Goal: Obtain resource: Download file/media

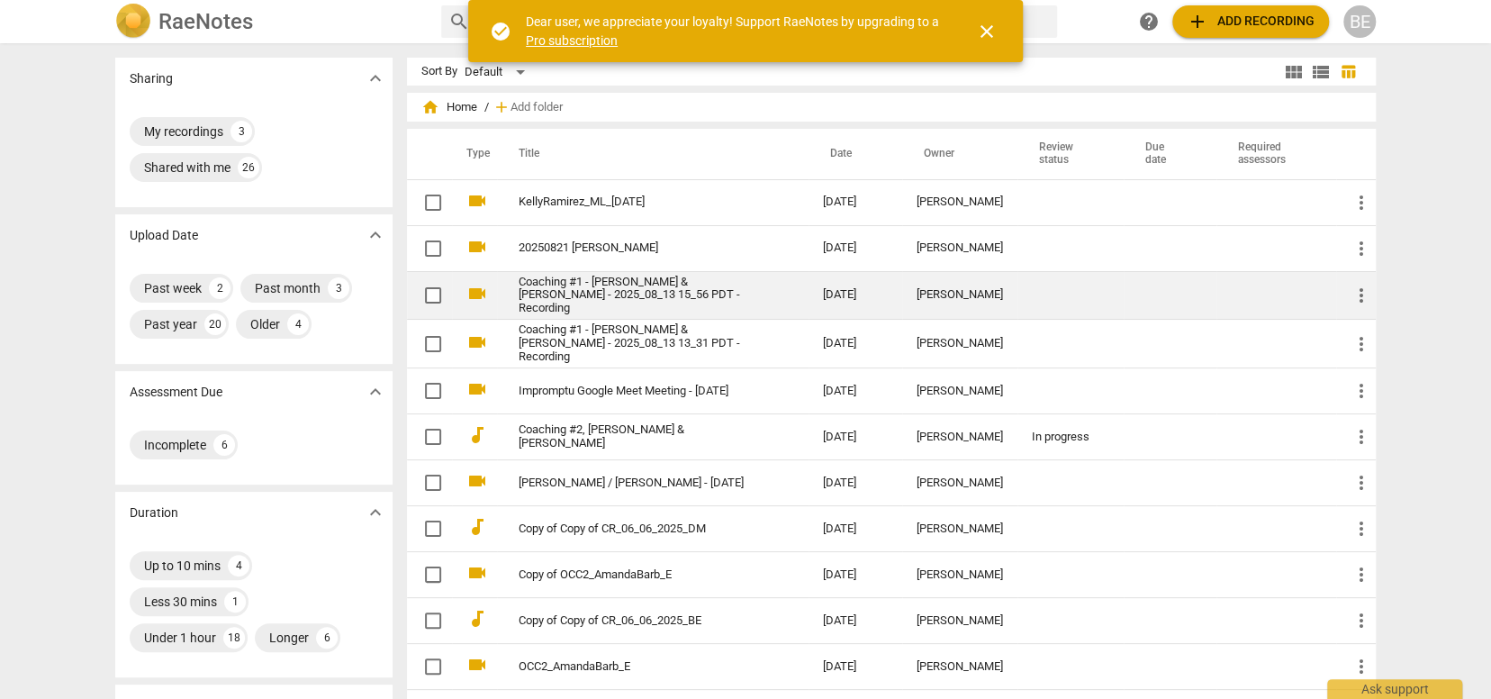
click at [648, 294] on link "Coaching #1 - [PERSON_NAME] & [PERSON_NAME] - 2025_08_13 15_56 PDT - Recording" at bounding box center [639, 296] width 240 height 41
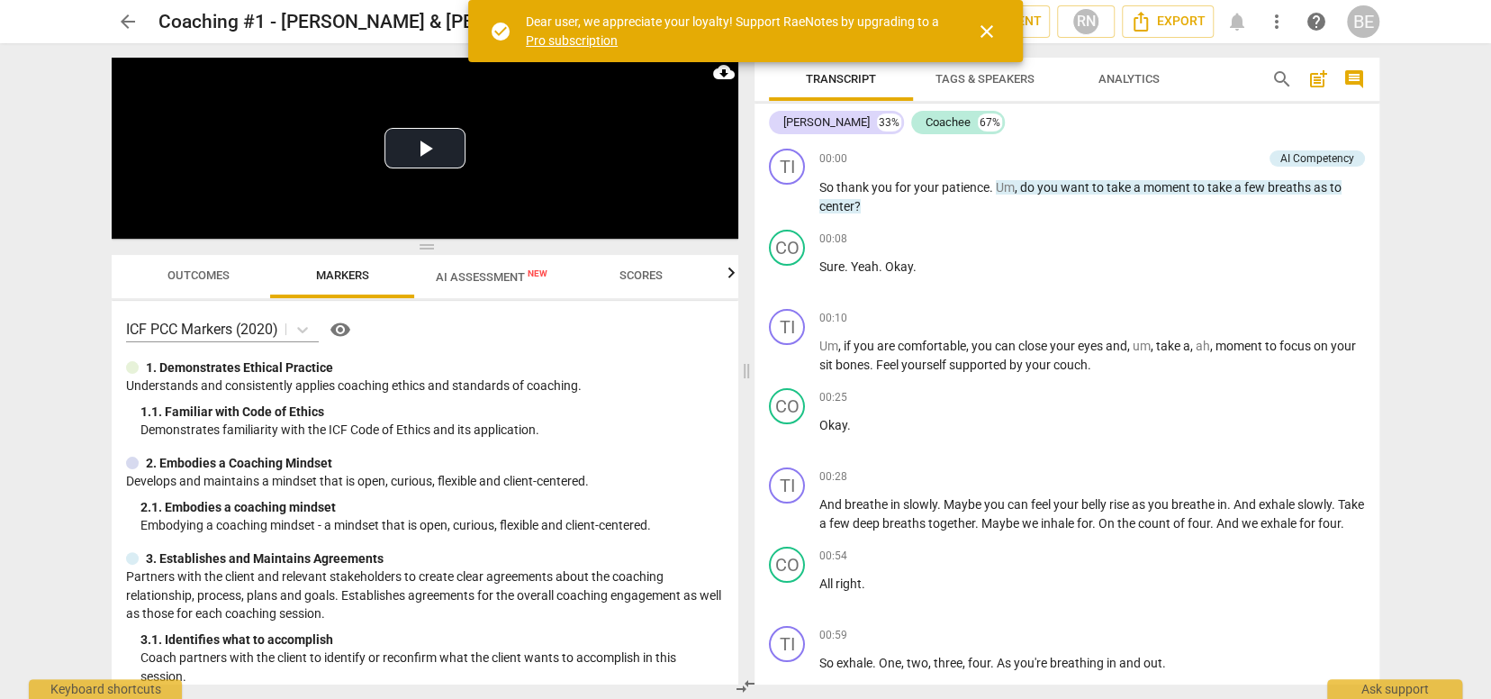
click at [192, 270] on span "Outcomes" at bounding box center [199, 275] width 62 height 14
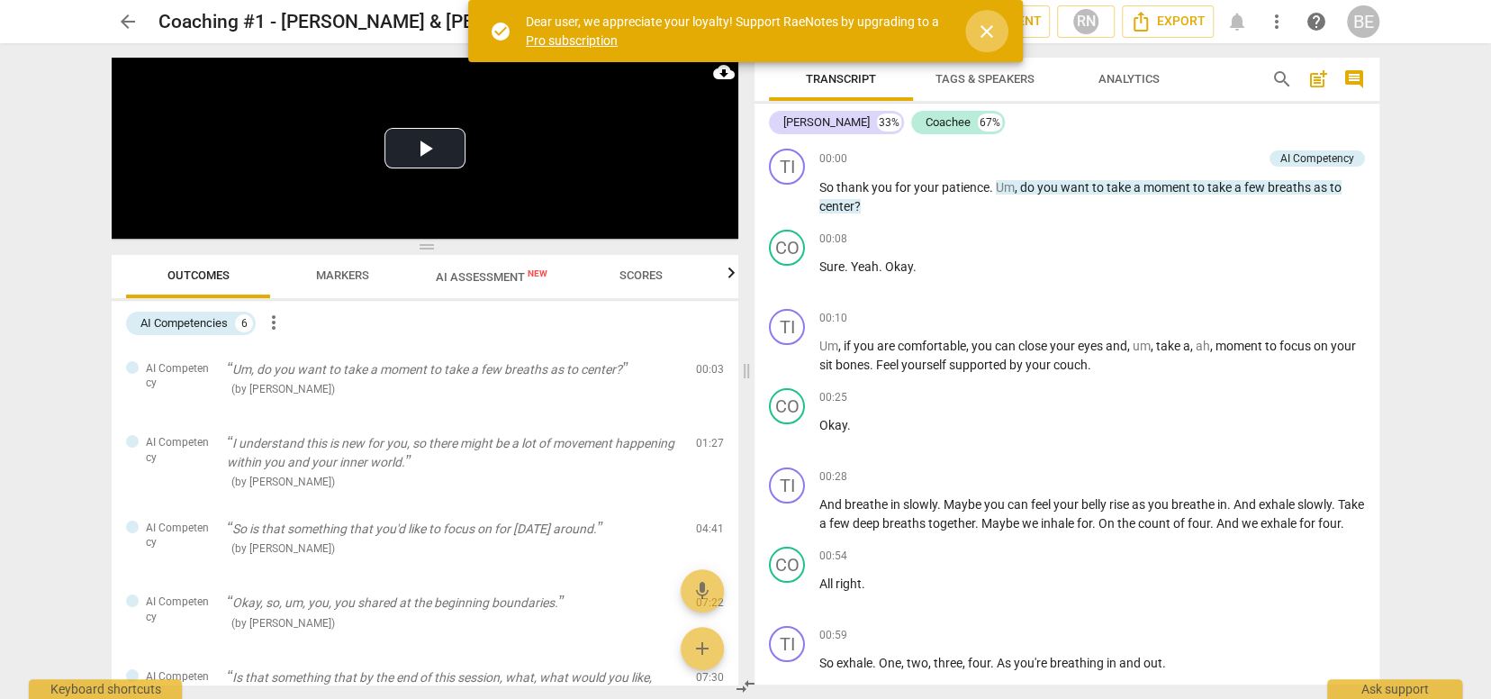
click at [990, 27] on span "close" at bounding box center [987, 32] width 22 height 22
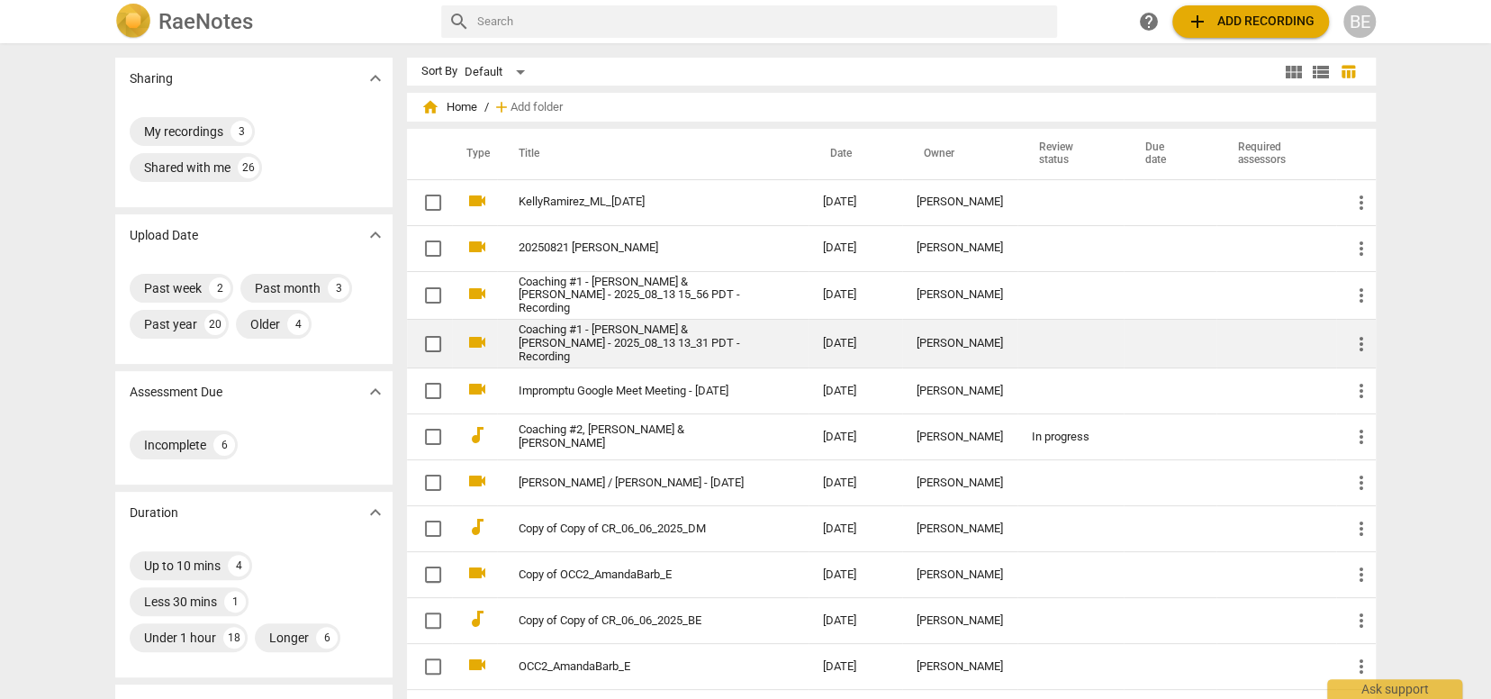
click at [700, 334] on link "Coaching #1 - [PERSON_NAME] & [PERSON_NAME] - 2025_08_13 13_31 PDT - Recording" at bounding box center [639, 343] width 240 height 41
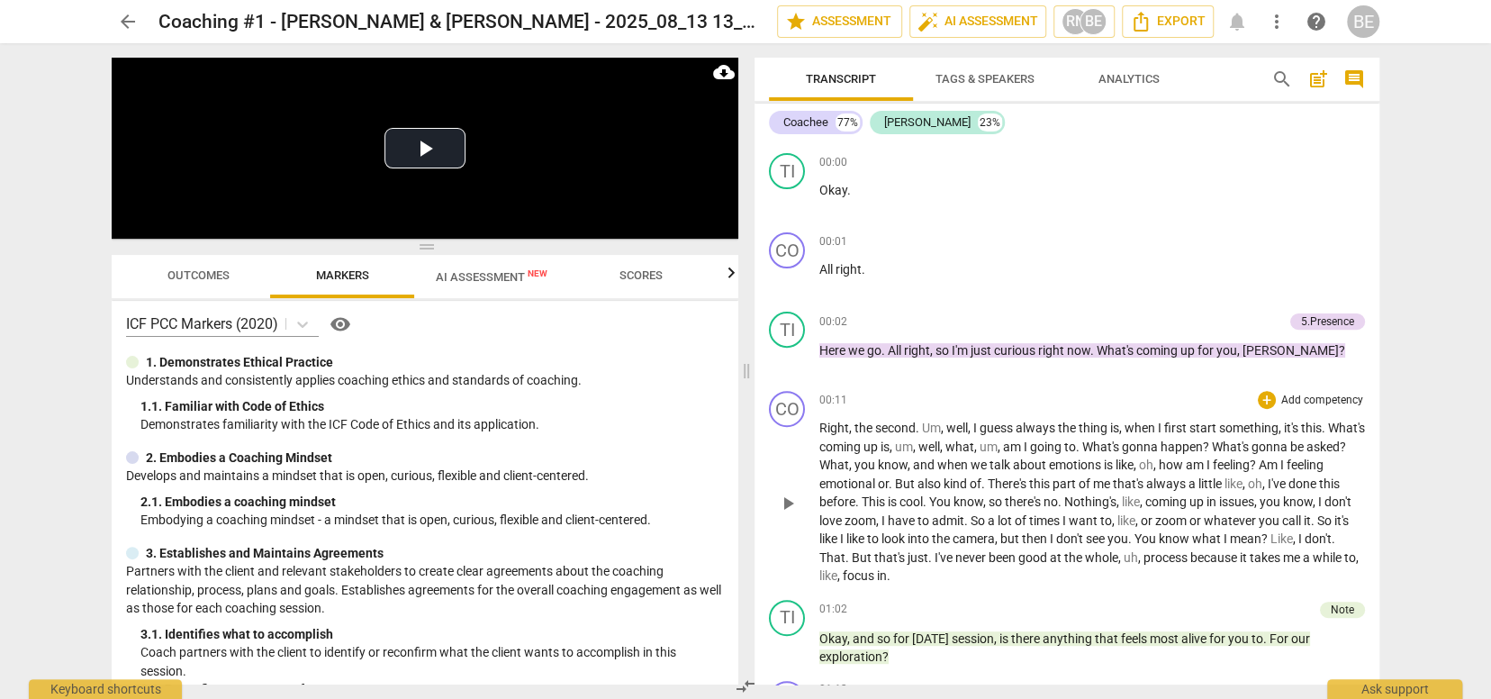
scroll to position [366, 0]
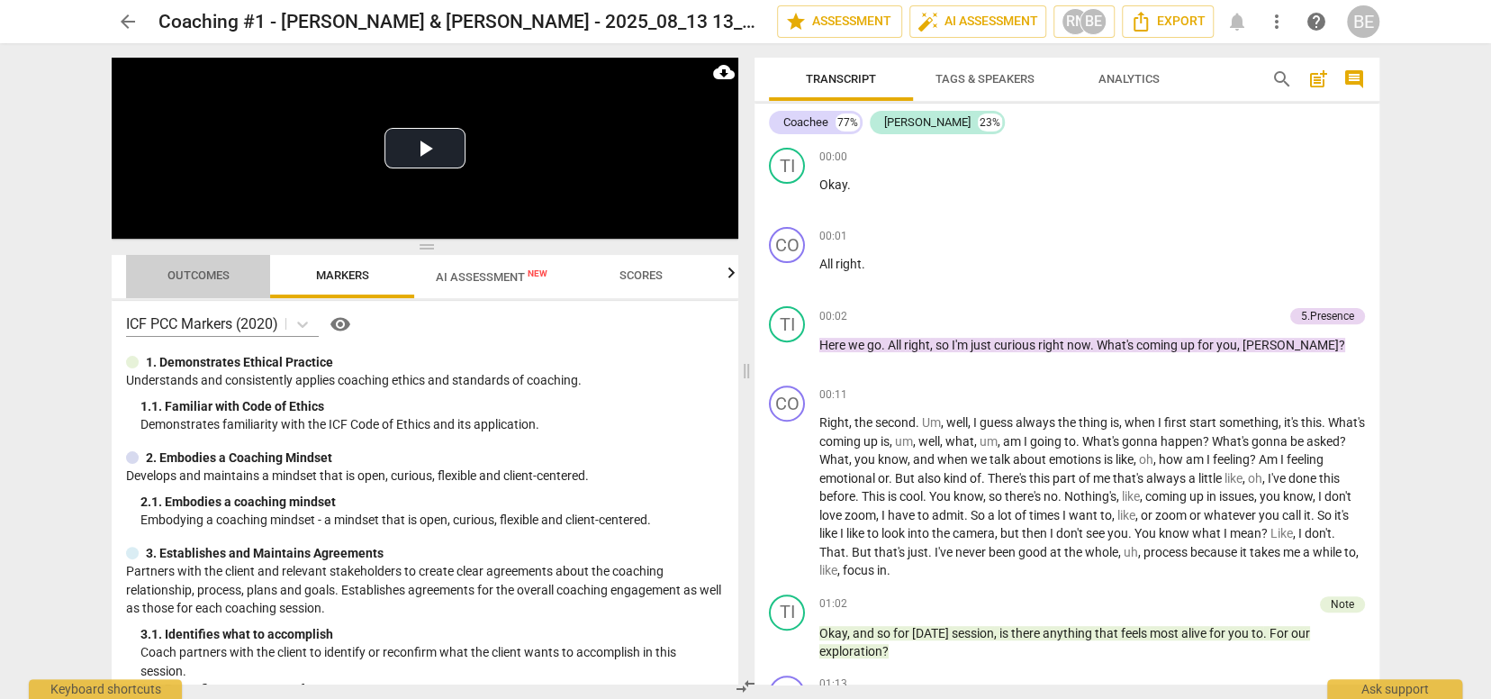
click at [211, 278] on span "Outcomes" at bounding box center [199, 275] width 62 height 14
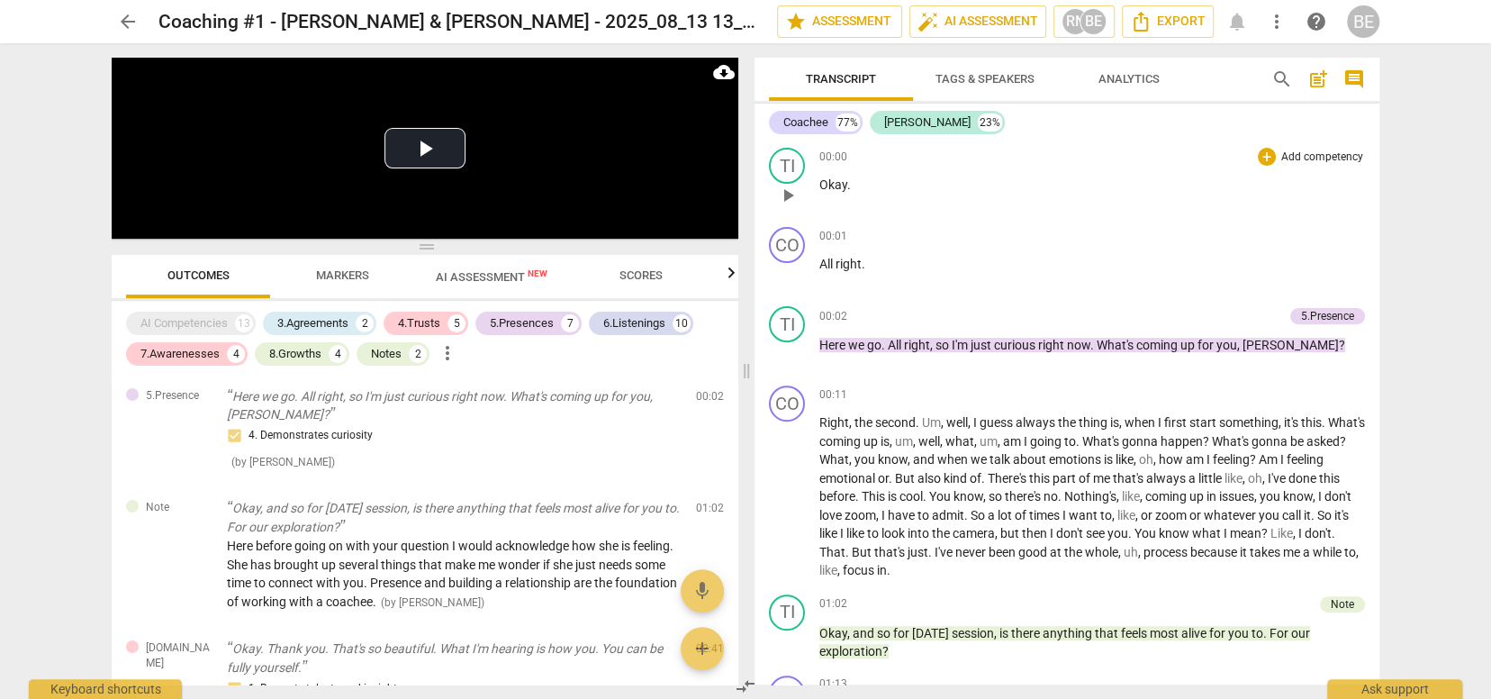
scroll to position [0, 0]
click at [1186, 22] on span "Export" at bounding box center [1168, 22] width 76 height 22
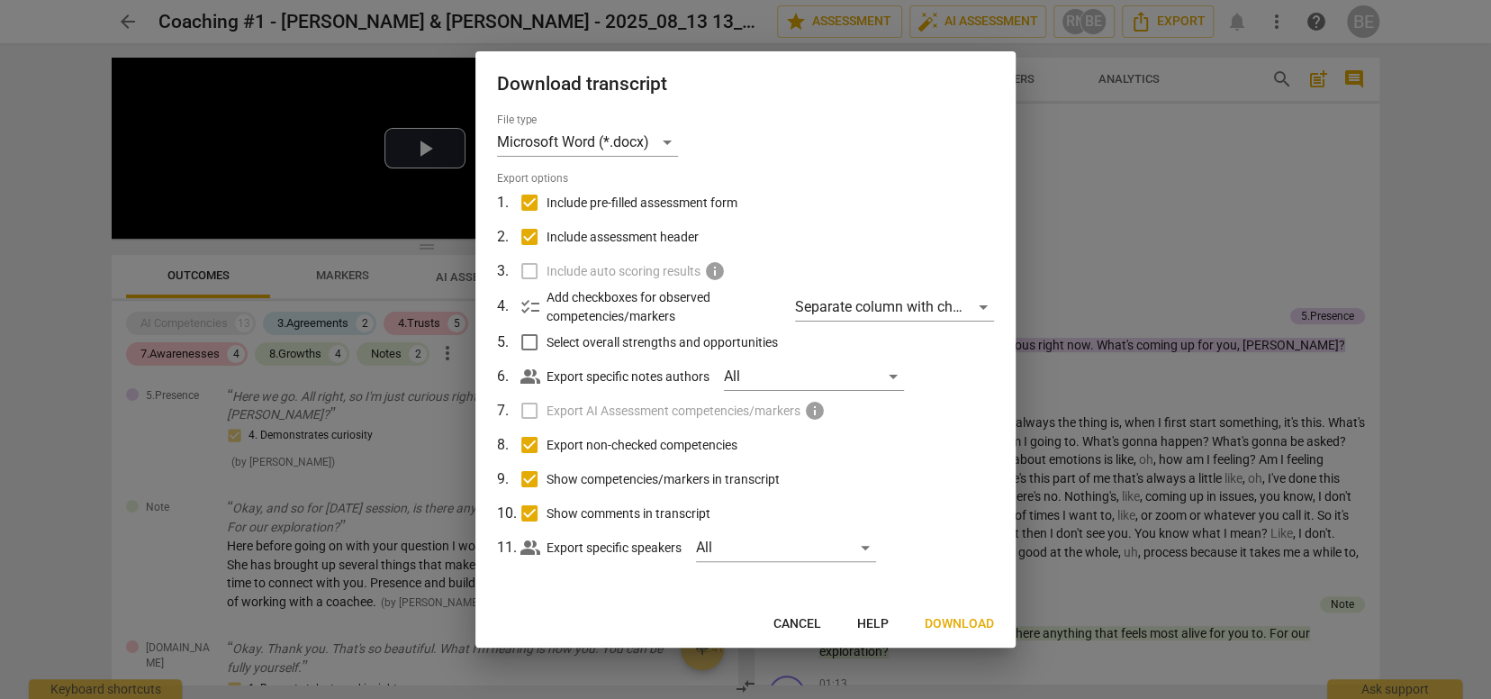
click at [969, 619] on span "Download" at bounding box center [959, 624] width 69 height 18
